Goal: Information Seeking & Learning: Learn about a topic

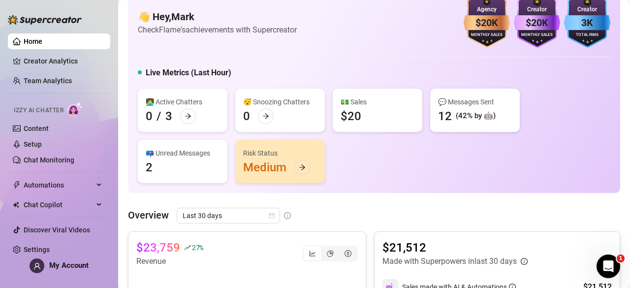
scroll to position [20, 0]
click at [72, 85] on link "Team Analytics" at bounding box center [48, 81] width 48 height 8
click at [85, 60] on link "Creator Analytics" at bounding box center [63, 61] width 79 height 16
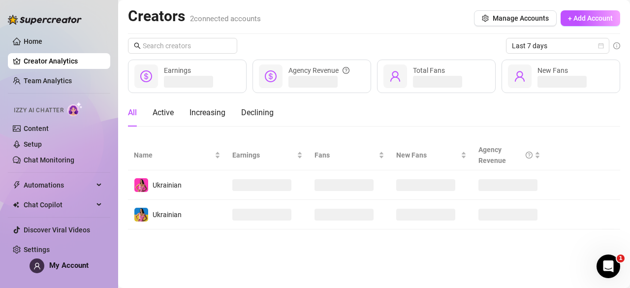
click at [85, 60] on link "Creator Analytics" at bounding box center [63, 61] width 79 height 16
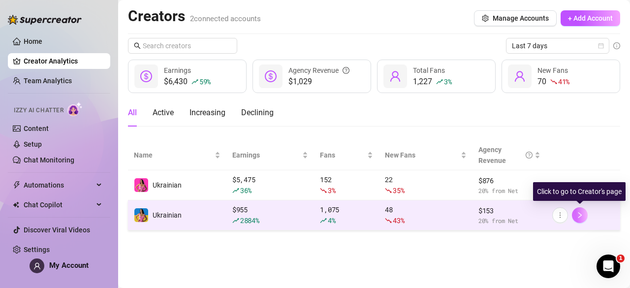
click at [586, 217] on button "button" at bounding box center [579, 215] width 16 height 16
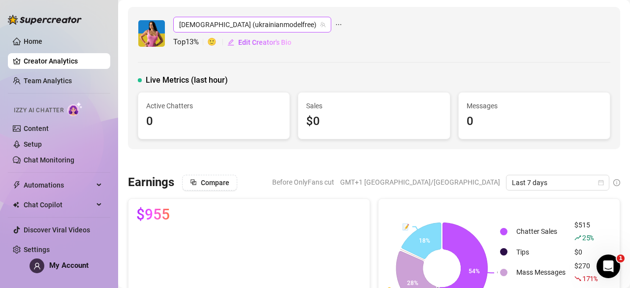
click at [272, 26] on span "[DEMOGRAPHIC_DATA] (ukrainianmodelfree)" at bounding box center [252, 24] width 146 height 15
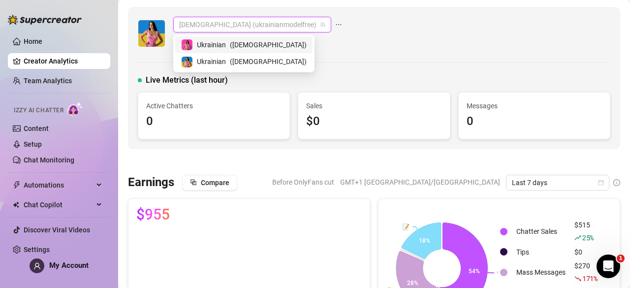
click at [268, 47] on span "( [DEMOGRAPHIC_DATA] )" at bounding box center [268, 44] width 77 height 11
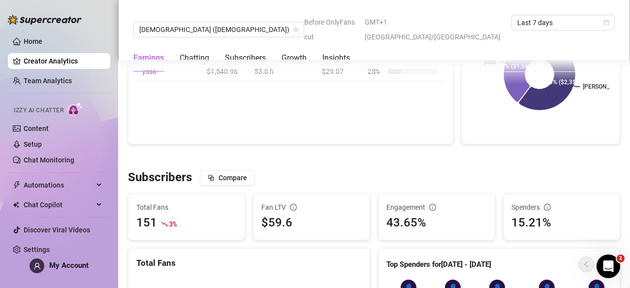
scroll to position [477, 0]
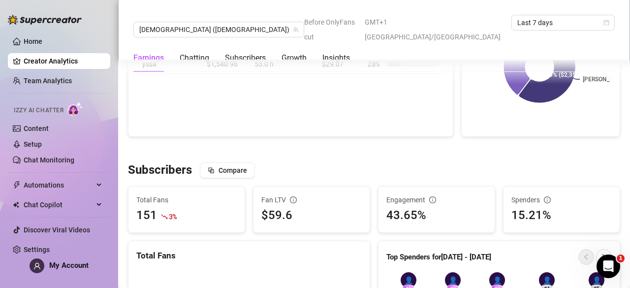
click at [602, 268] on icon "Open Intercom Messenger" at bounding box center [608, 266] width 16 height 16
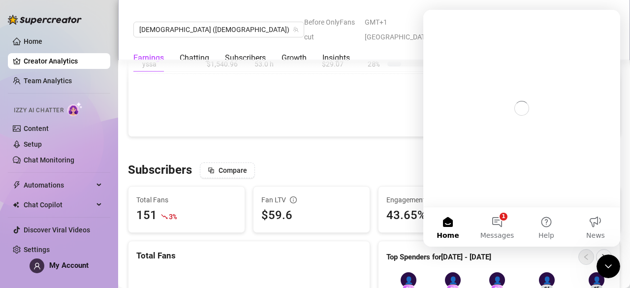
scroll to position [0, 0]
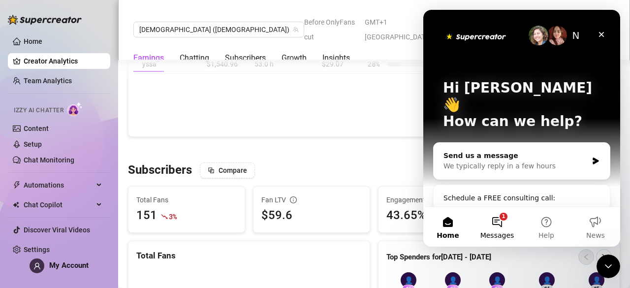
click at [492, 220] on button "1 Messages" at bounding box center [496, 226] width 49 height 39
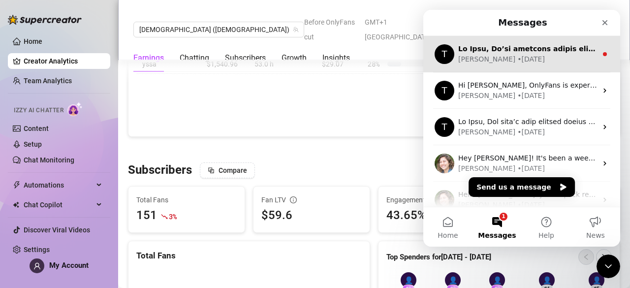
click at [548, 63] on div "[PERSON_NAME] • [DATE]" at bounding box center [527, 59] width 139 height 10
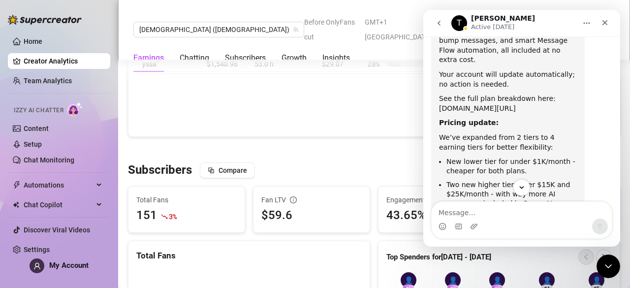
scroll to position [310, 0]
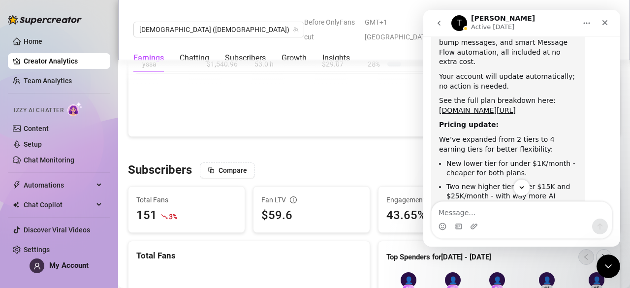
click at [322, 109] on div "Activity by Chatter Name Total Sales Est. Hours Worked Sales / Hour Chat Conver…" at bounding box center [290, 56] width 325 height 160
click at [601, 262] on div "Close Intercom Messenger" at bounding box center [608, 266] width 24 height 24
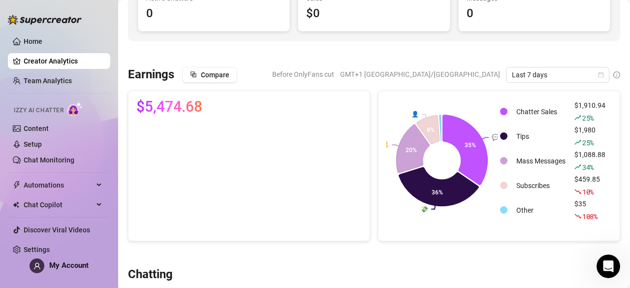
scroll to position [108, 0]
click at [556, 73] on span "Last 7 days" at bounding box center [556, 74] width 91 height 15
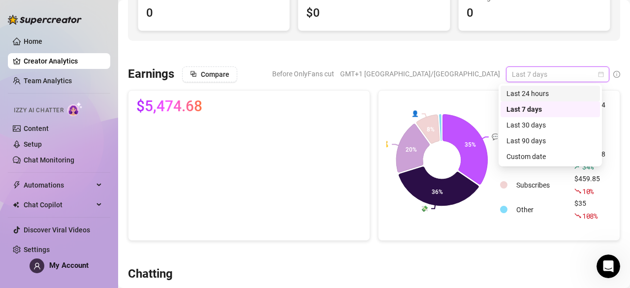
click at [536, 96] on div "Last 24 hours" at bounding box center [550, 93] width 88 height 11
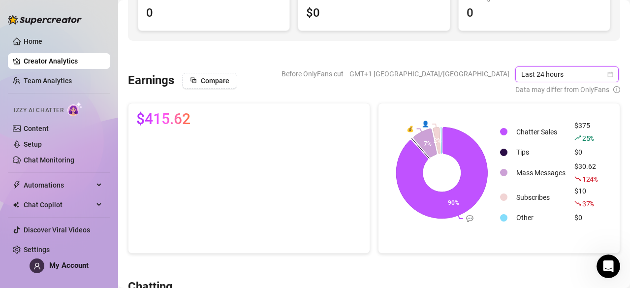
click at [560, 71] on span "Last 24 hours" at bounding box center [566, 74] width 91 height 15
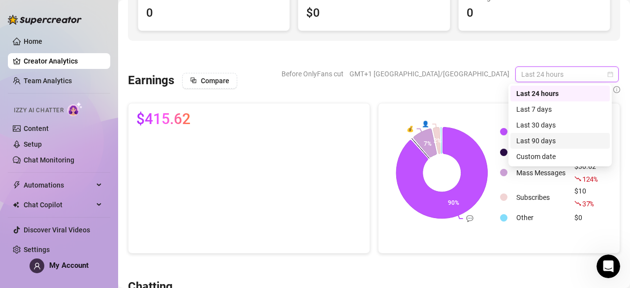
click at [542, 142] on div "Last 90 days" at bounding box center [560, 140] width 88 height 11
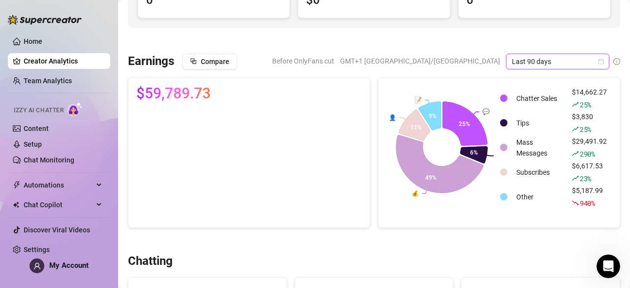
scroll to position [120, 0]
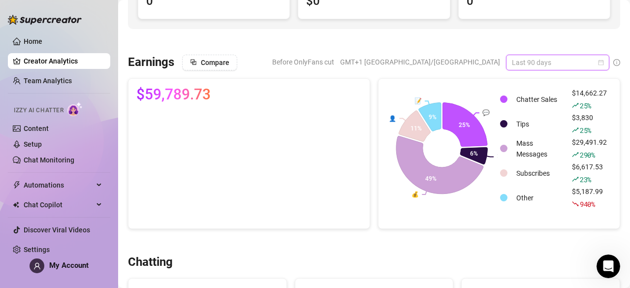
click at [550, 64] on span "Last 90 days" at bounding box center [556, 62] width 91 height 15
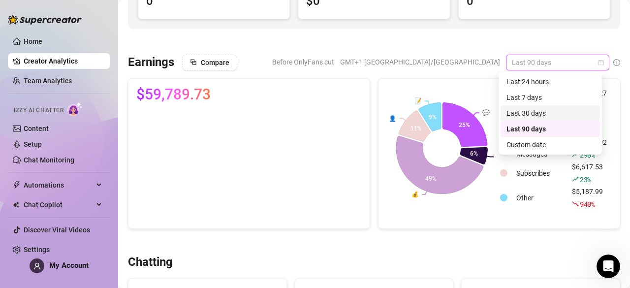
click at [570, 112] on div "Last 30 days" at bounding box center [550, 113] width 88 height 11
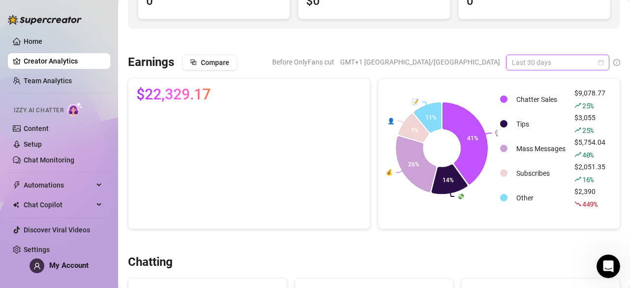
click at [584, 67] on span "Last 30 days" at bounding box center [556, 62] width 91 height 15
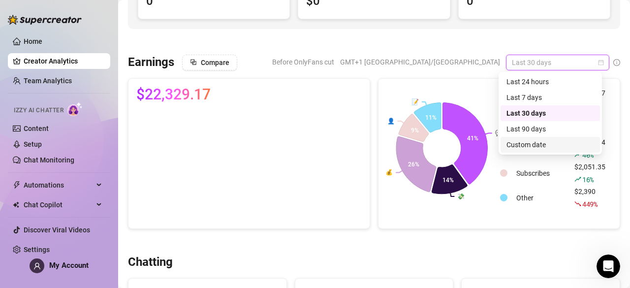
click at [554, 150] on div "Custom date" at bounding box center [550, 144] width 88 height 11
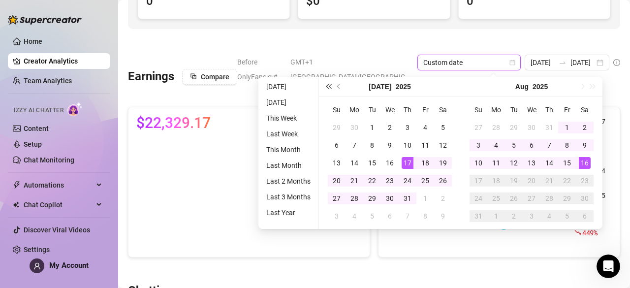
click at [331, 91] on button "Last year (Control + left)" at bounding box center [328, 87] width 11 height 20
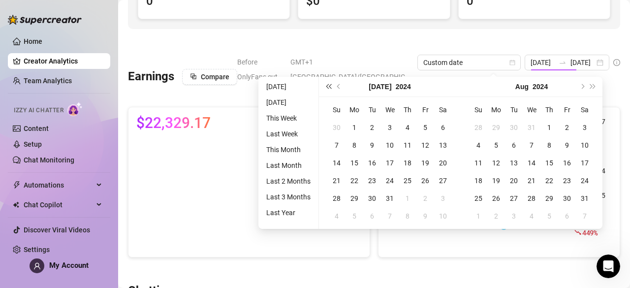
click at [331, 91] on button "Last year (Control + left)" at bounding box center [328, 87] width 11 height 20
click at [590, 85] on span "Next year (Control + right)" at bounding box center [592, 86] width 5 height 5
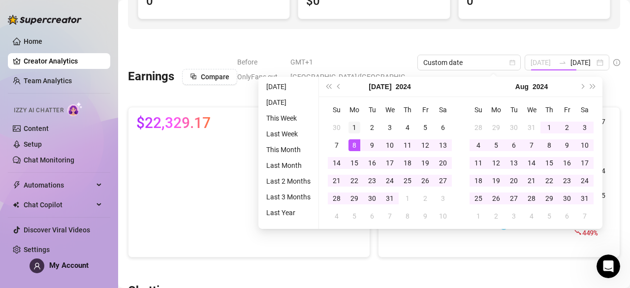
type input "[DATE]"
click at [352, 127] on div "1" at bounding box center [354, 127] width 12 height 12
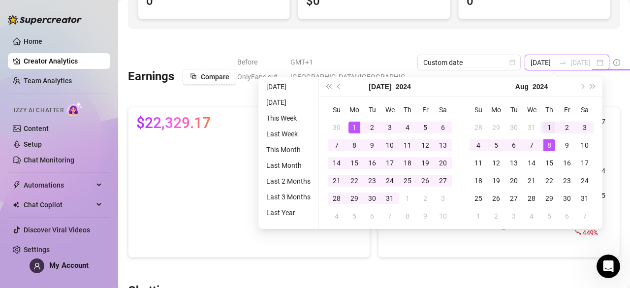
type input "[DATE]"
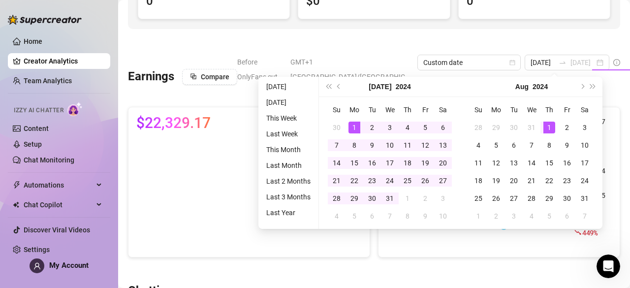
click at [545, 125] on div "1" at bounding box center [549, 127] width 12 height 12
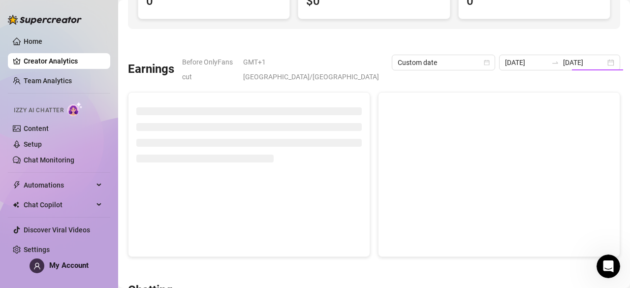
type input "[DATE]"
click at [571, 63] on input "[DATE]" at bounding box center [584, 62] width 42 height 11
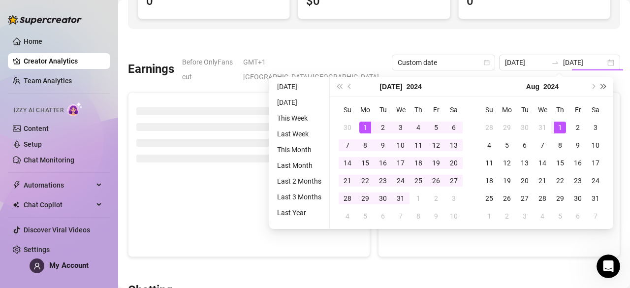
click at [601, 83] on button "Next year (Control + right)" at bounding box center [603, 87] width 11 height 20
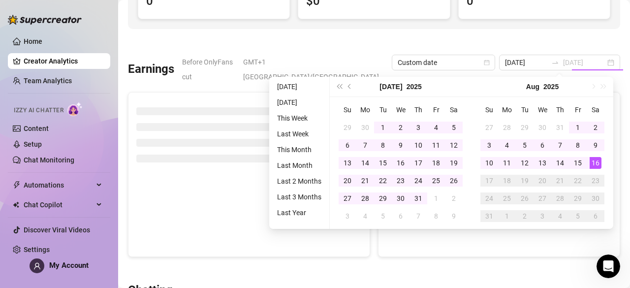
type input "[DATE]"
click at [597, 155] on td "16" at bounding box center [595, 163] width 18 height 18
type input "[DATE]"
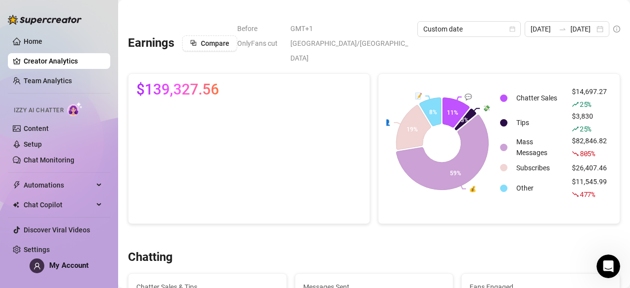
scroll to position [102, 0]
